Goal: Transaction & Acquisition: Purchase product/service

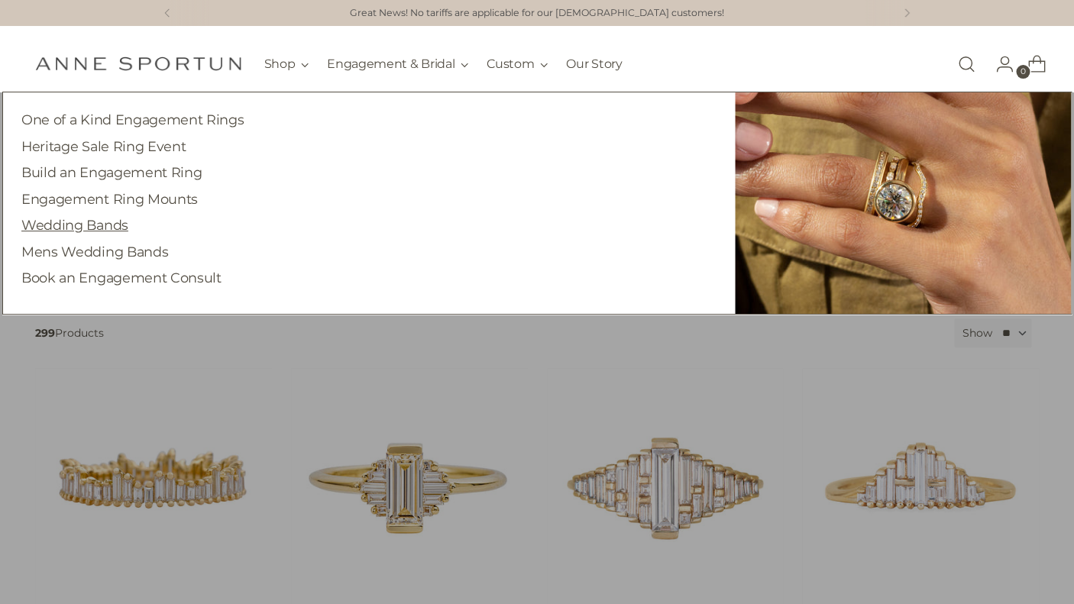
click at [103, 230] on link "Wedding Bands" at bounding box center [74, 225] width 107 height 16
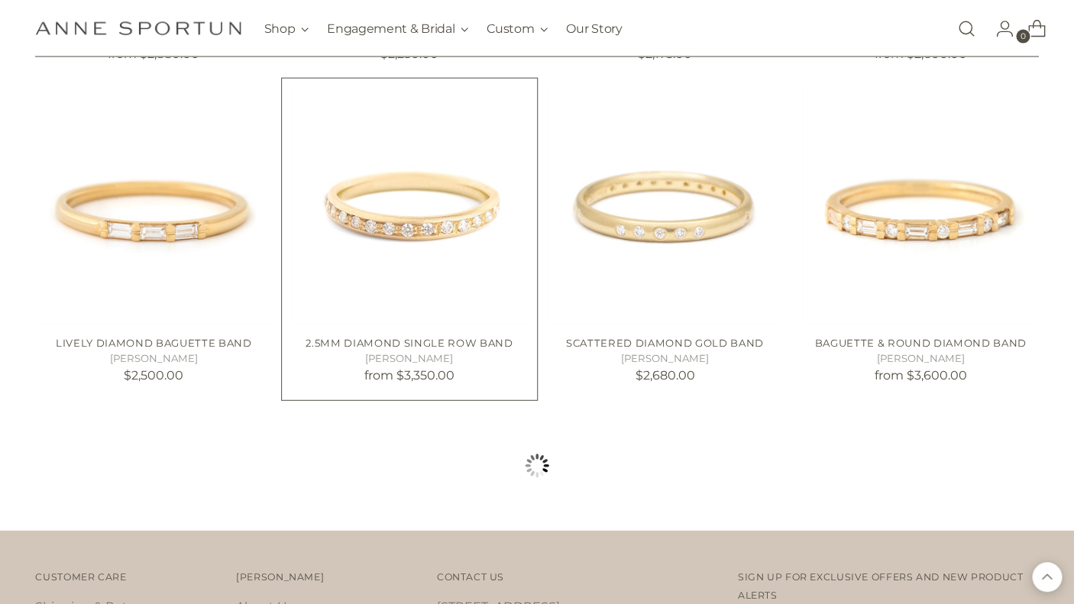
scroll to position [1361, 0]
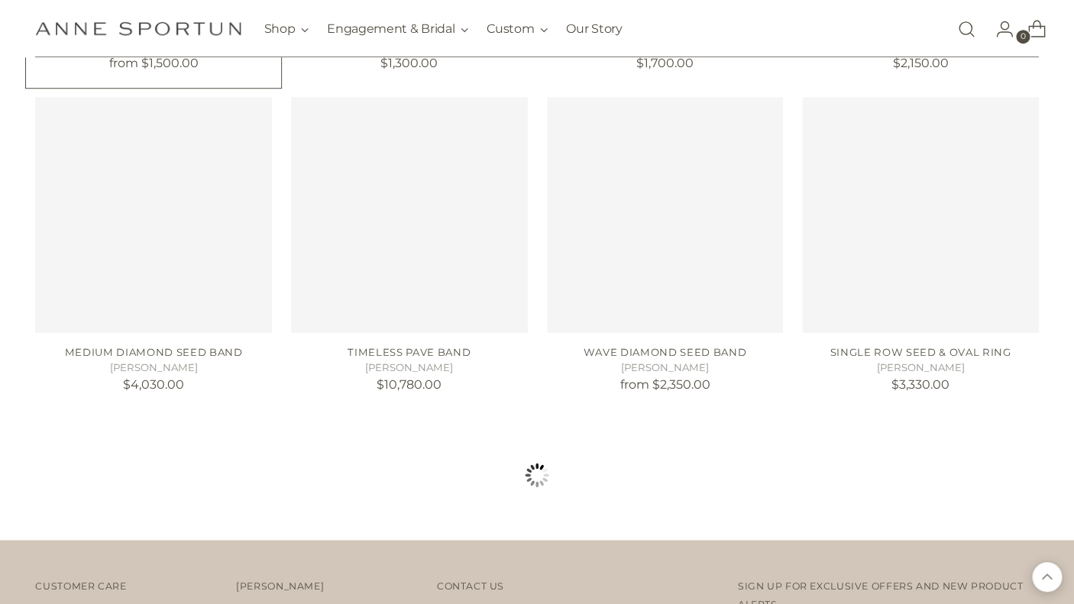
scroll to position [2590, 0]
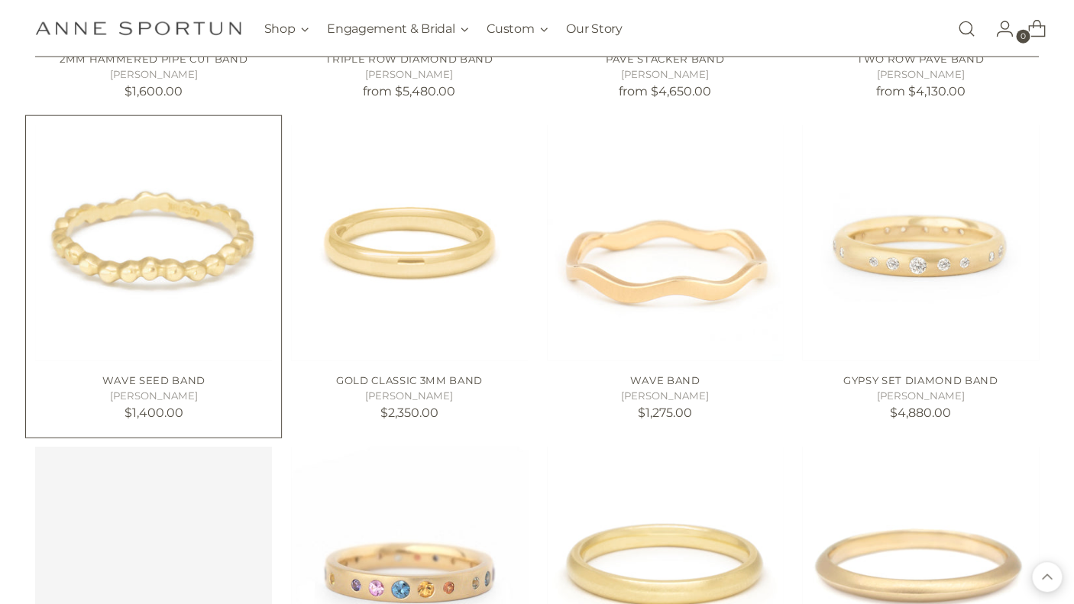
scroll to position [3600, 0]
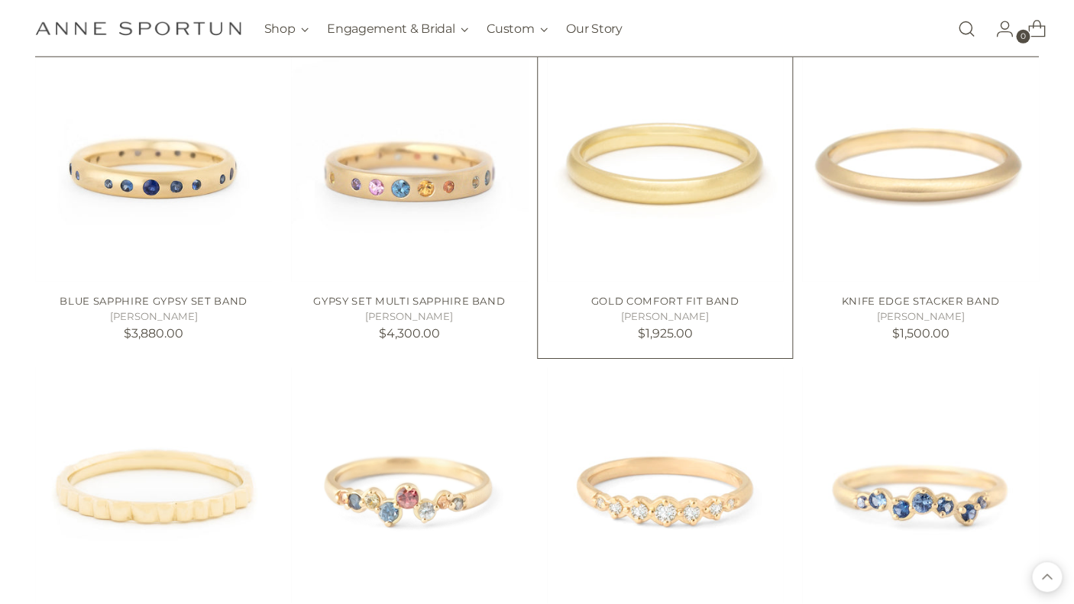
scroll to position [3889, 0]
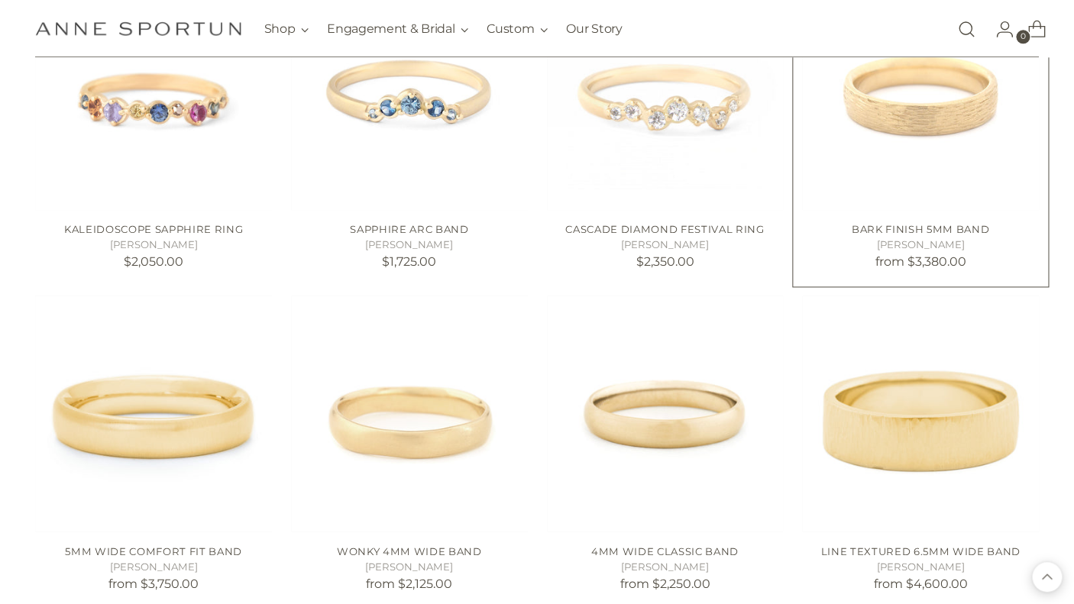
scroll to position [5074, 0]
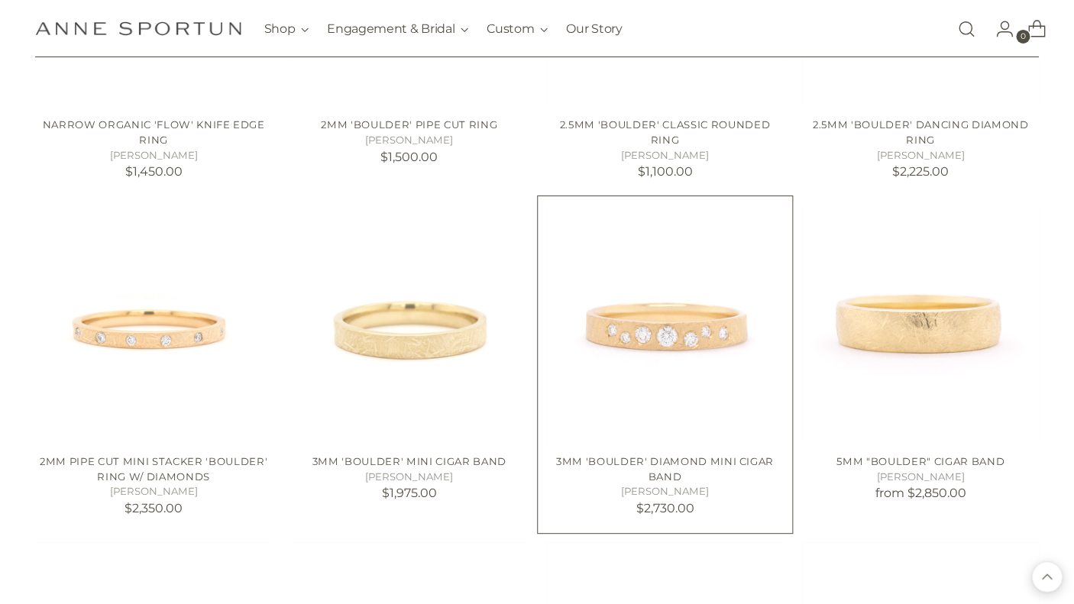
scroll to position [6479, 0]
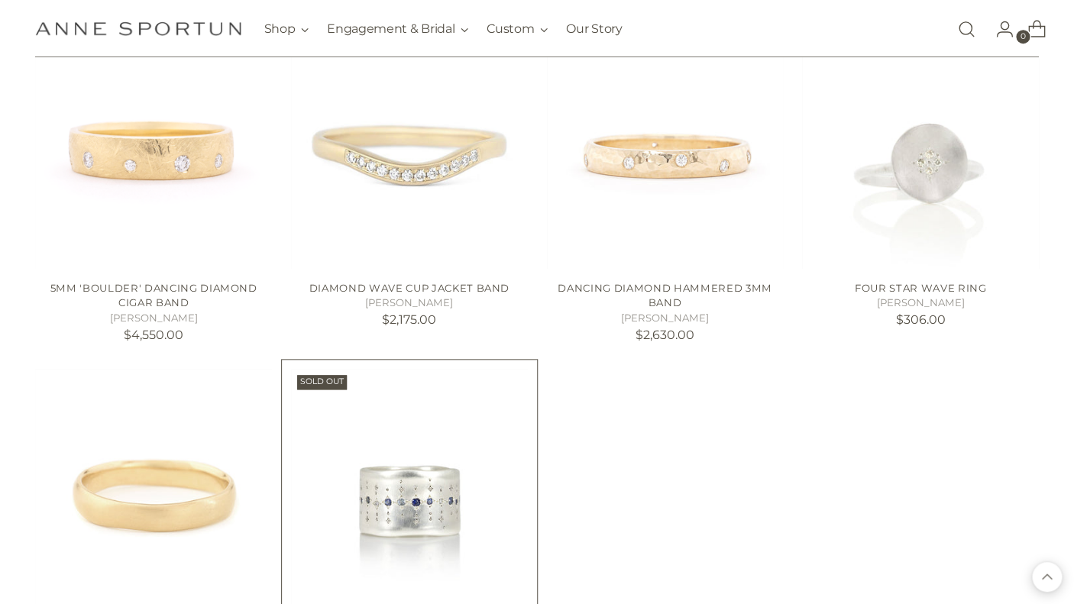
scroll to position [6634, 0]
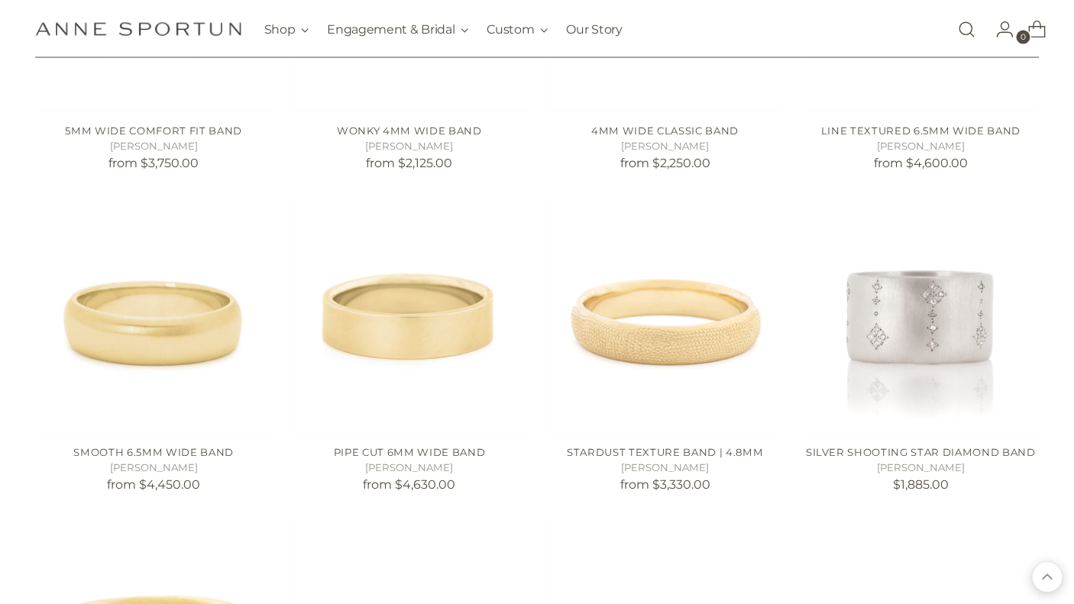
scroll to position [4921, 0]
